Goal: Task Accomplishment & Management: Complete application form

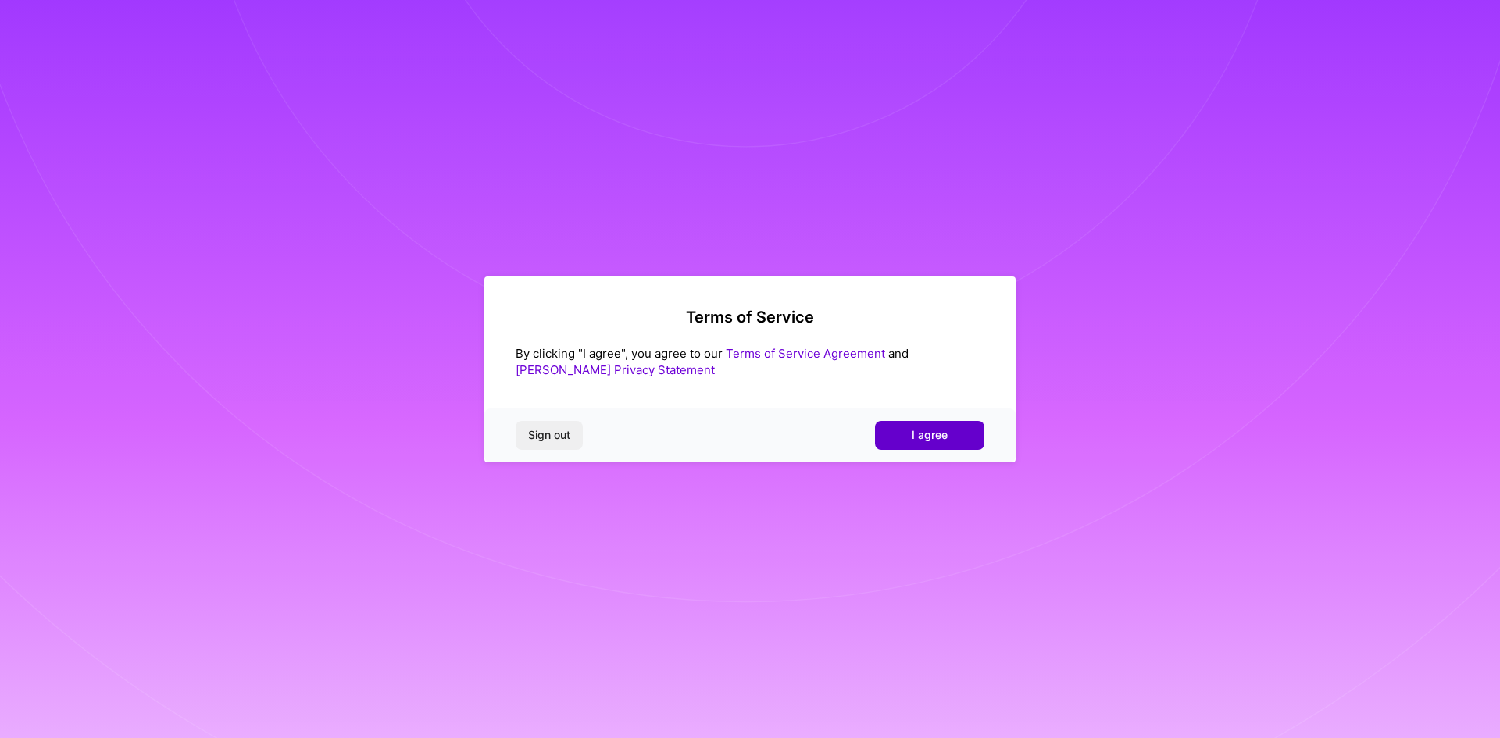
click at [923, 441] on span "I agree" at bounding box center [930, 435] width 36 height 16
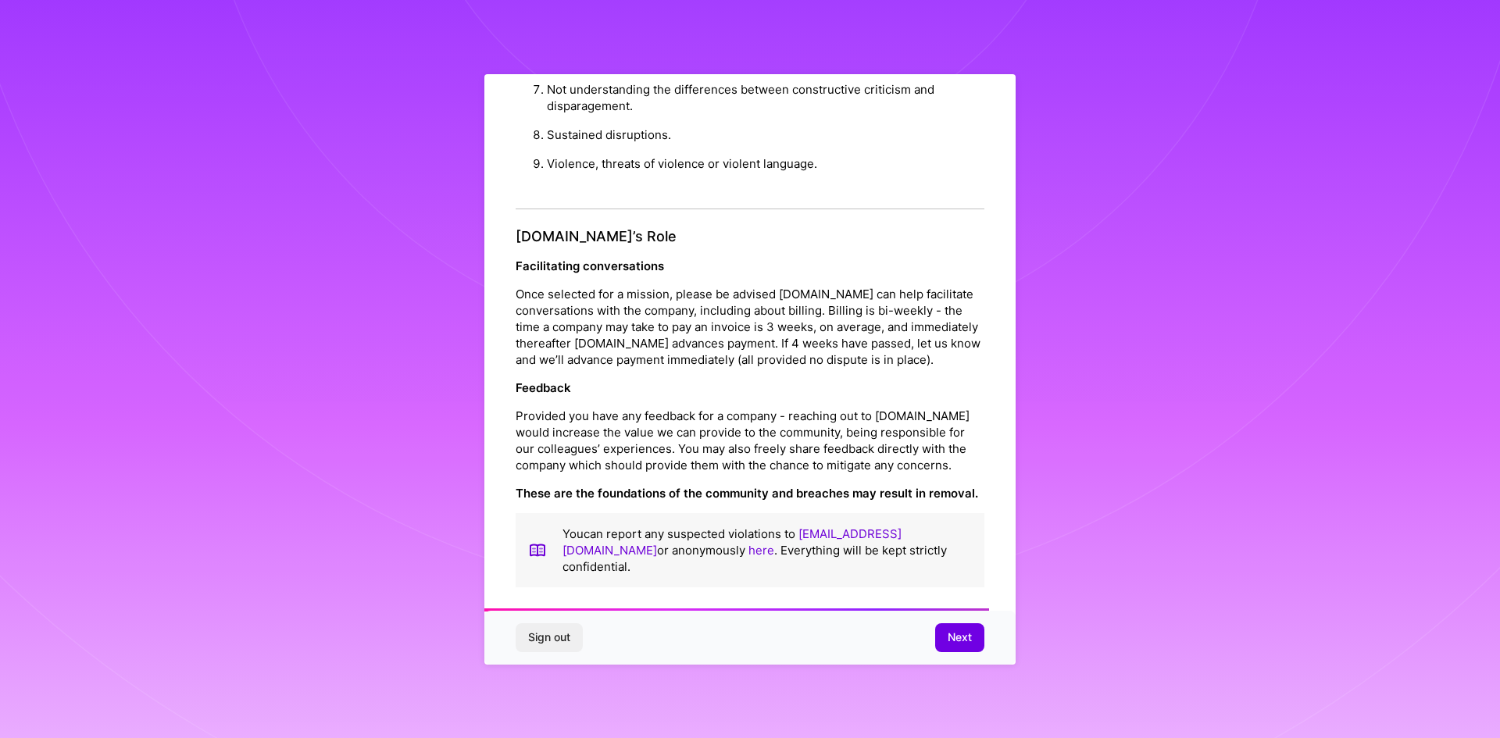
scroll to position [1666, 0]
click at [966, 631] on span "Next" at bounding box center [959, 638] width 24 height 16
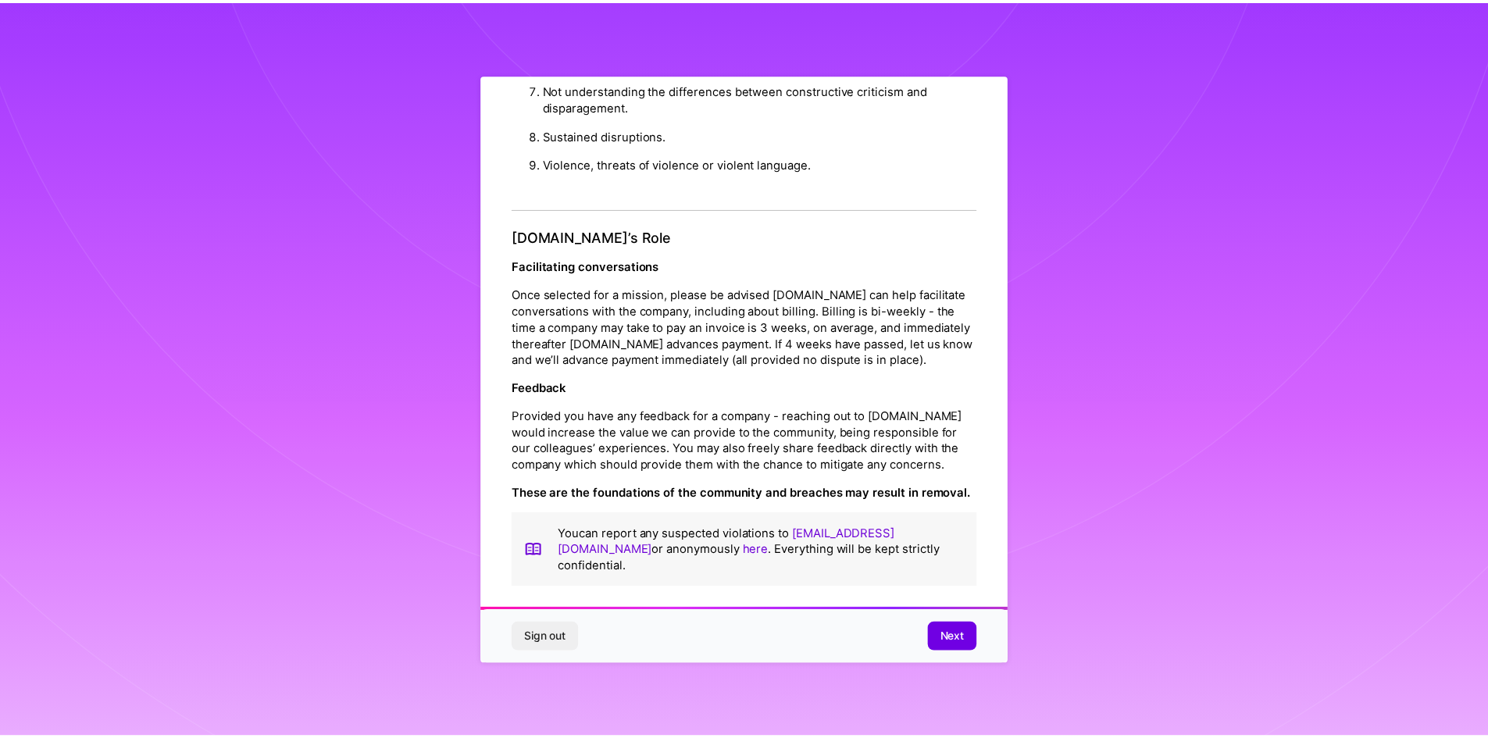
scroll to position [0, 0]
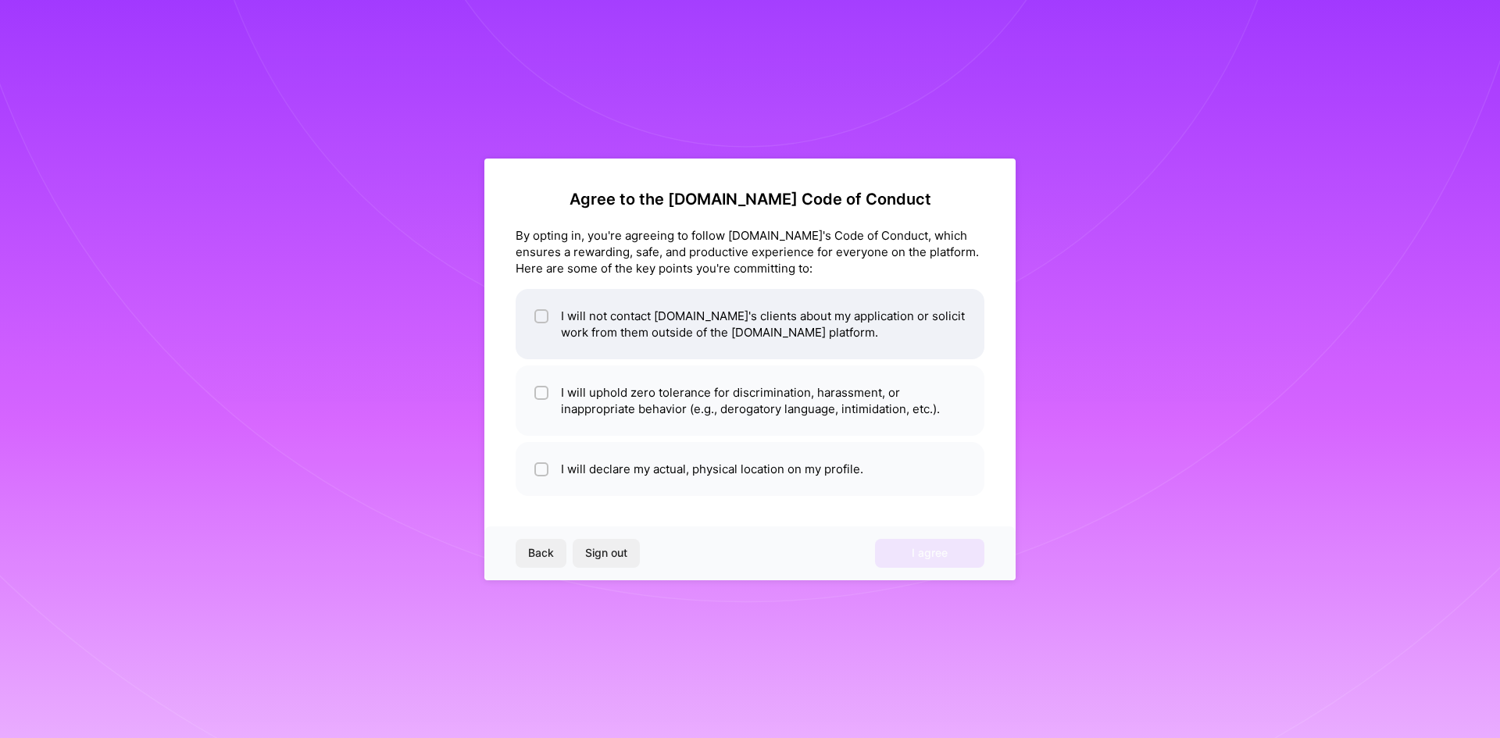
click at [568, 331] on li "I will not contact [DOMAIN_NAME]'s clients about my application or solicit work…" at bounding box center [750, 324] width 469 height 70
checkbox input "true"
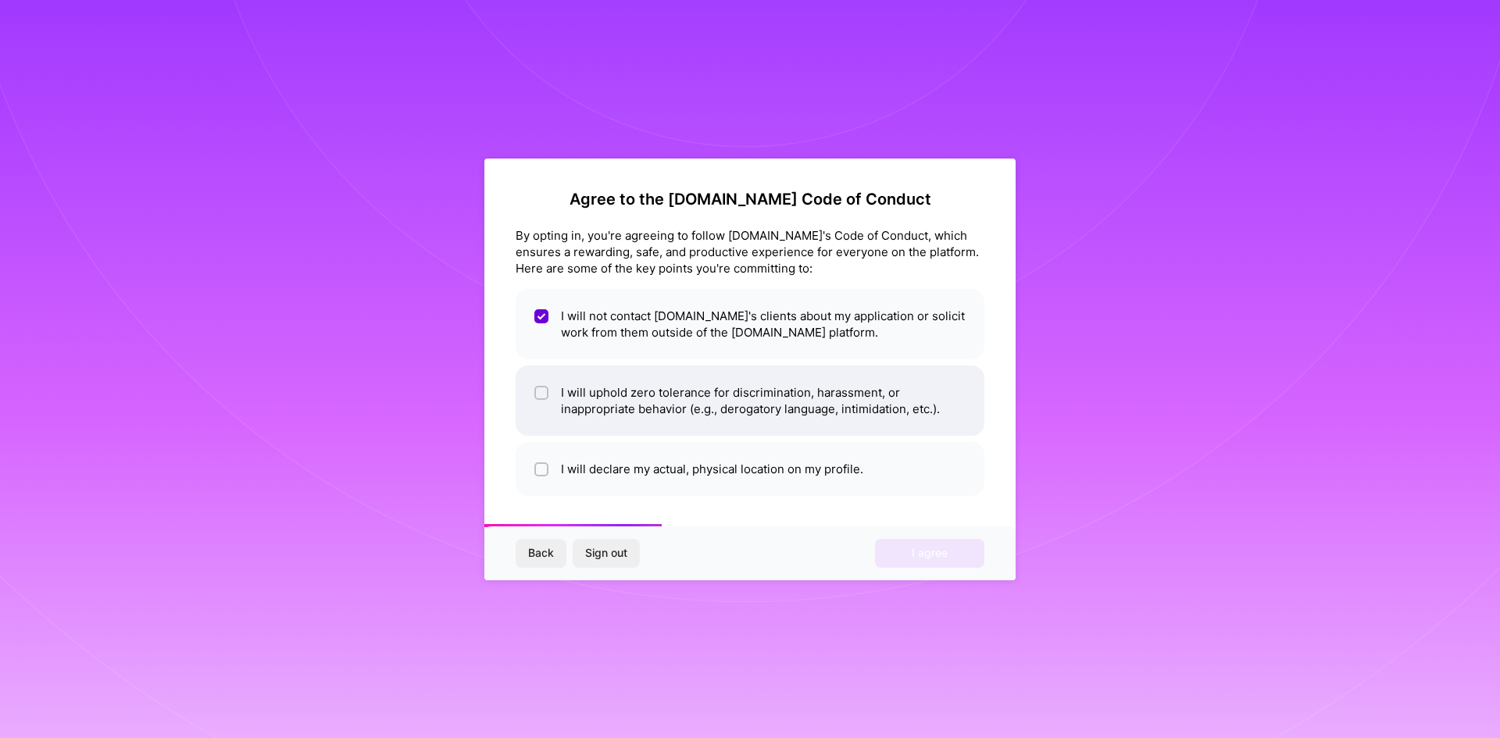
click at [596, 398] on li "I will uphold zero tolerance for discrimination, harassment, or inappropriate b…" at bounding box center [750, 401] width 469 height 70
checkbox input "true"
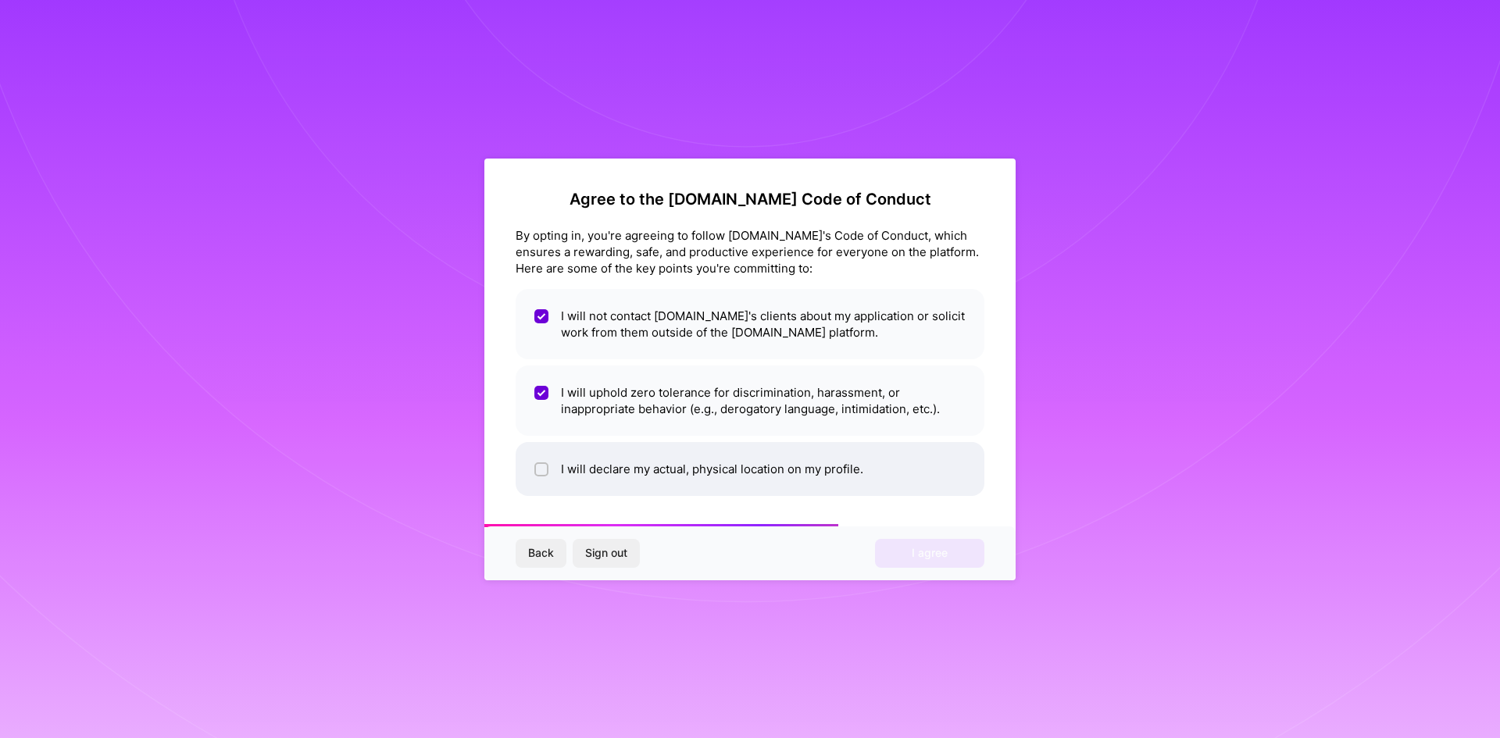
click at [601, 452] on li "I will declare my actual, physical location on my profile." at bounding box center [750, 469] width 469 height 54
checkbox input "true"
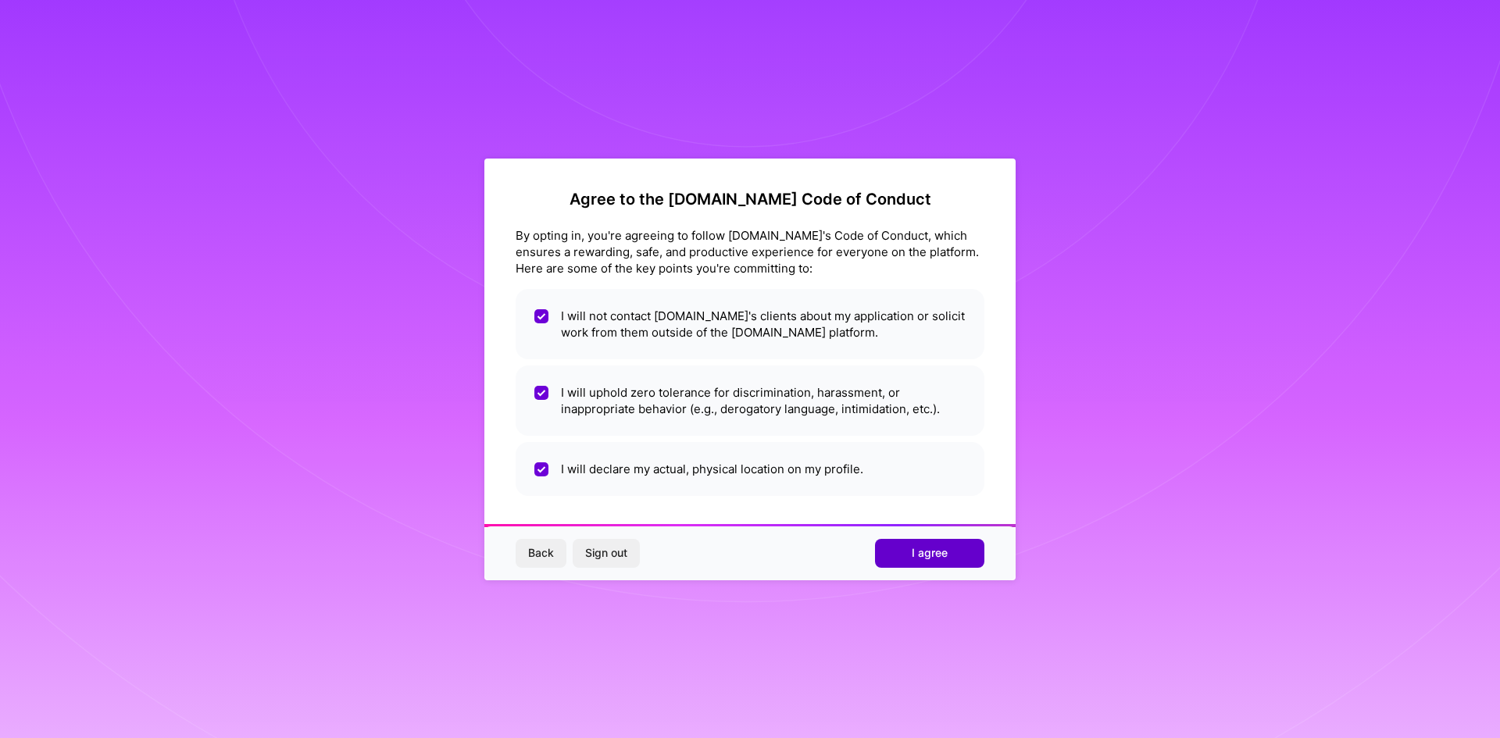
click at [940, 558] on span "I agree" at bounding box center [930, 553] width 36 height 16
